Goal: Information Seeking & Learning: Learn about a topic

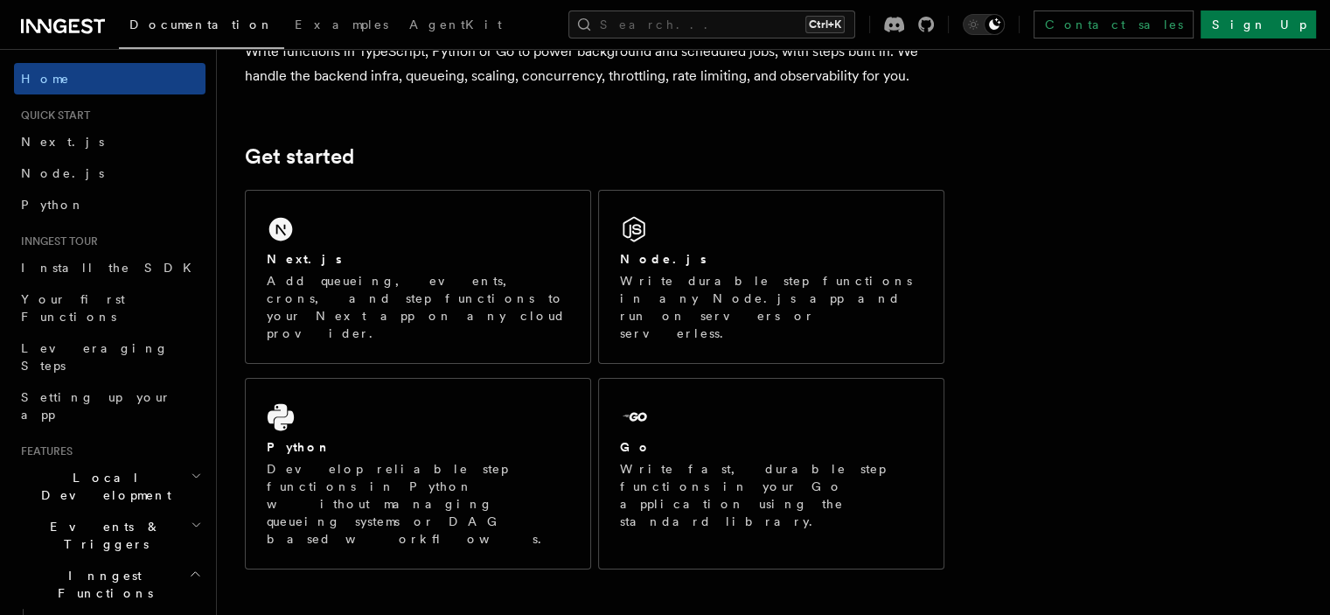
scroll to position [175, 0]
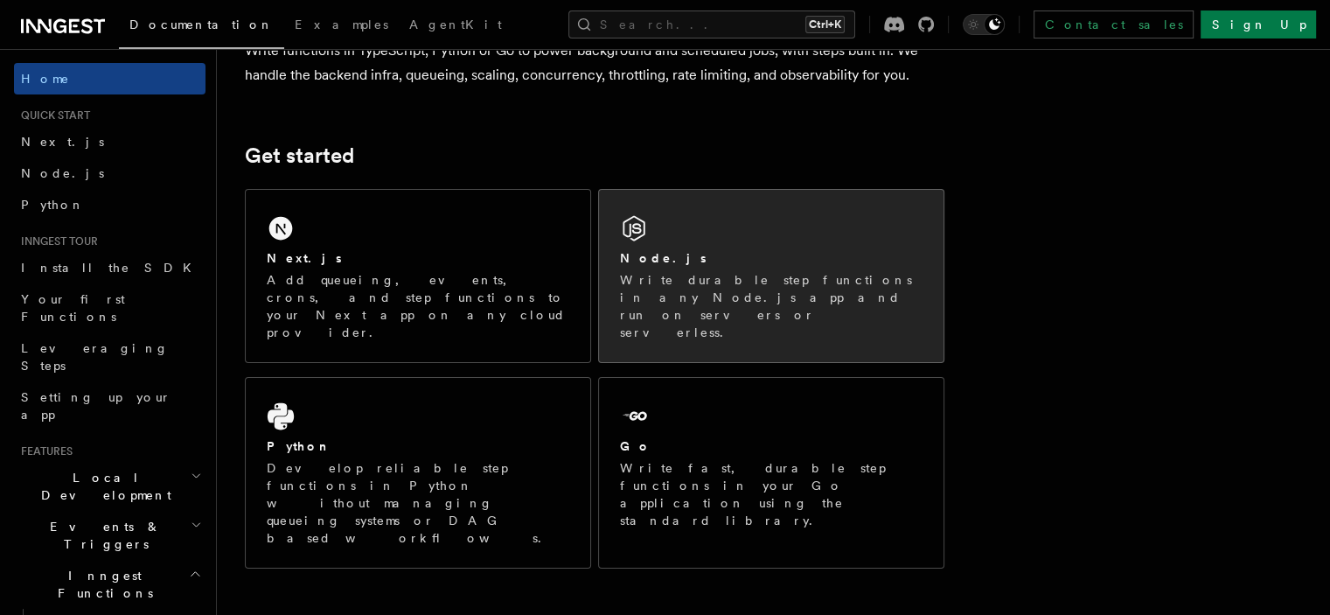
click at [679, 234] on div "Node.js Write durable step functions in any Node.js app and run on servers or s…" at bounding box center [771, 276] width 345 height 172
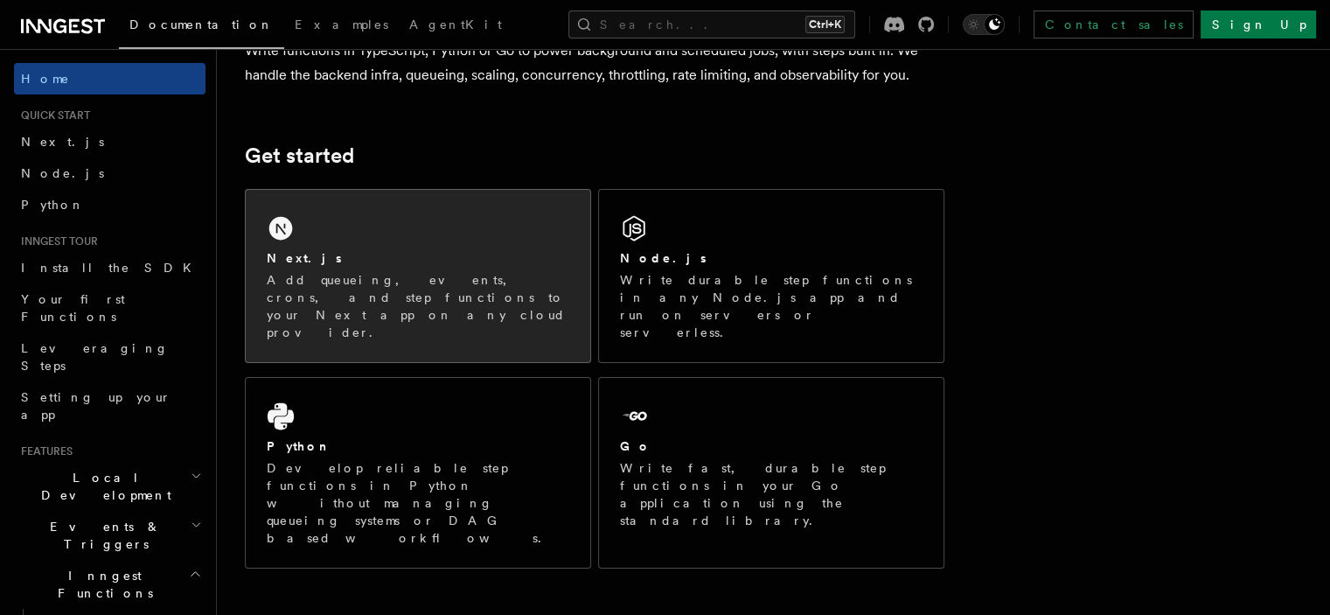
click at [320, 258] on h2 "Next.js" at bounding box center [304, 257] width 75 height 17
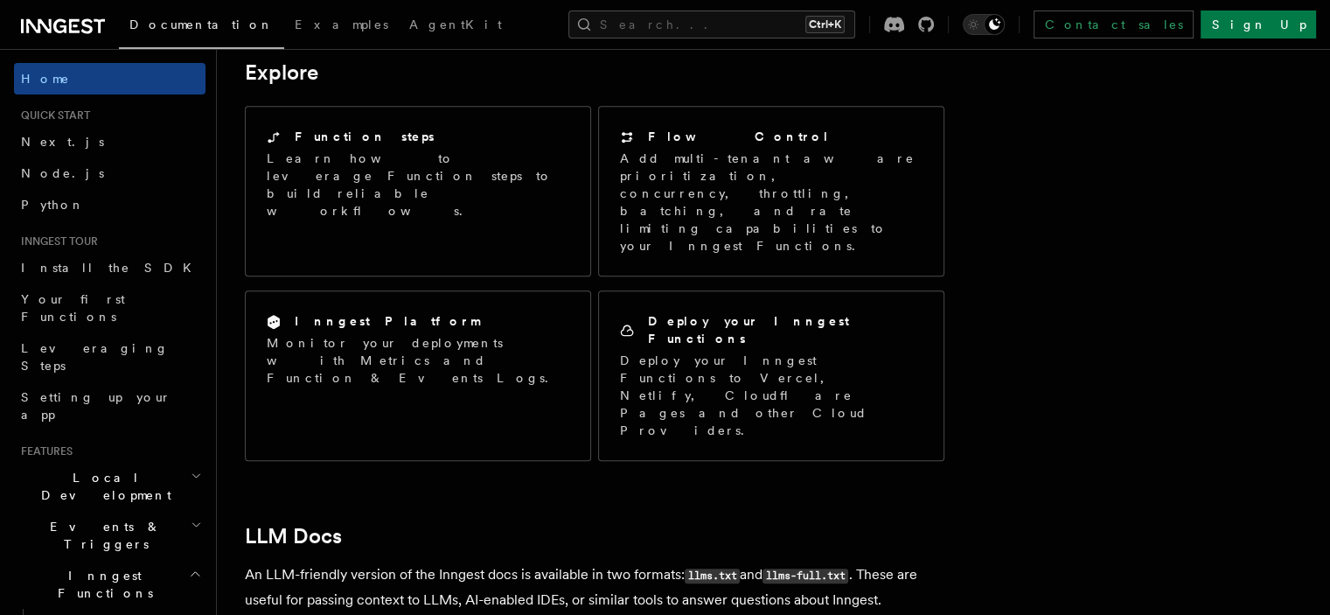
scroll to position [1312, 0]
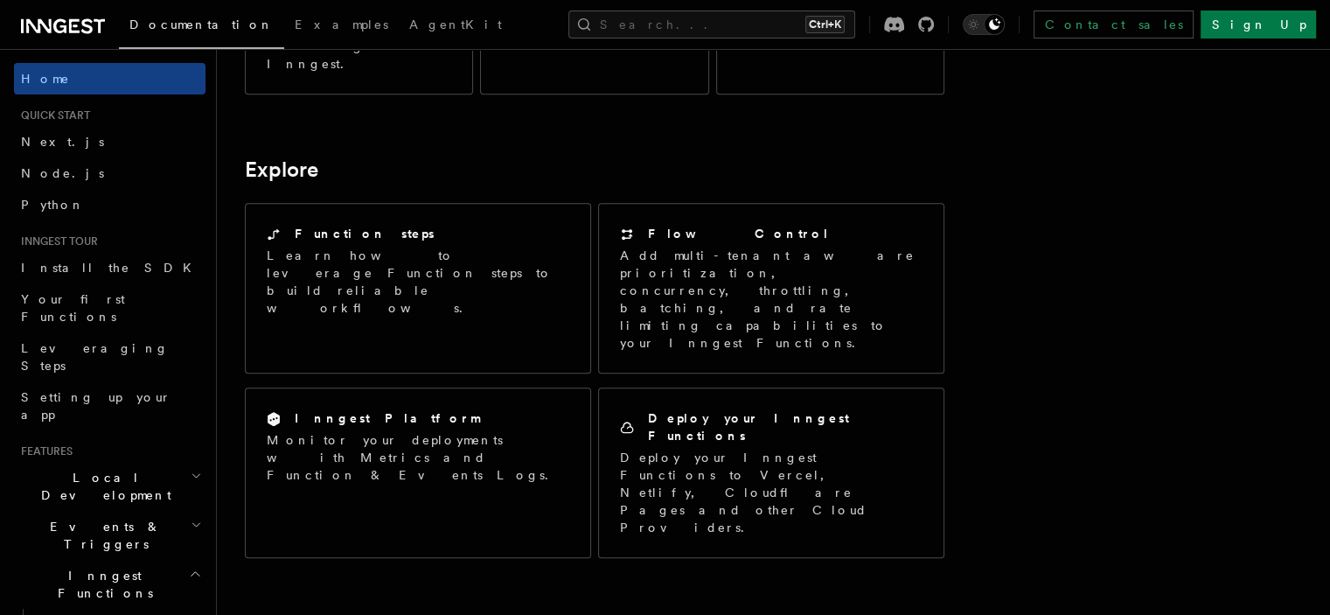
drag, startPoint x: 529, startPoint y: 340, endPoint x: 662, endPoint y: 336, distance: 133.0
drag, startPoint x: 463, startPoint y: 282, endPoint x: 790, endPoint y: 272, distance: 328.1
click at [790, 272] on article "Inngest Documentation Inngest is an event-driven durable execution platform tha…" at bounding box center [689, 69] width 889 height 2609
